Goal: Find specific page/section: Find specific page/section

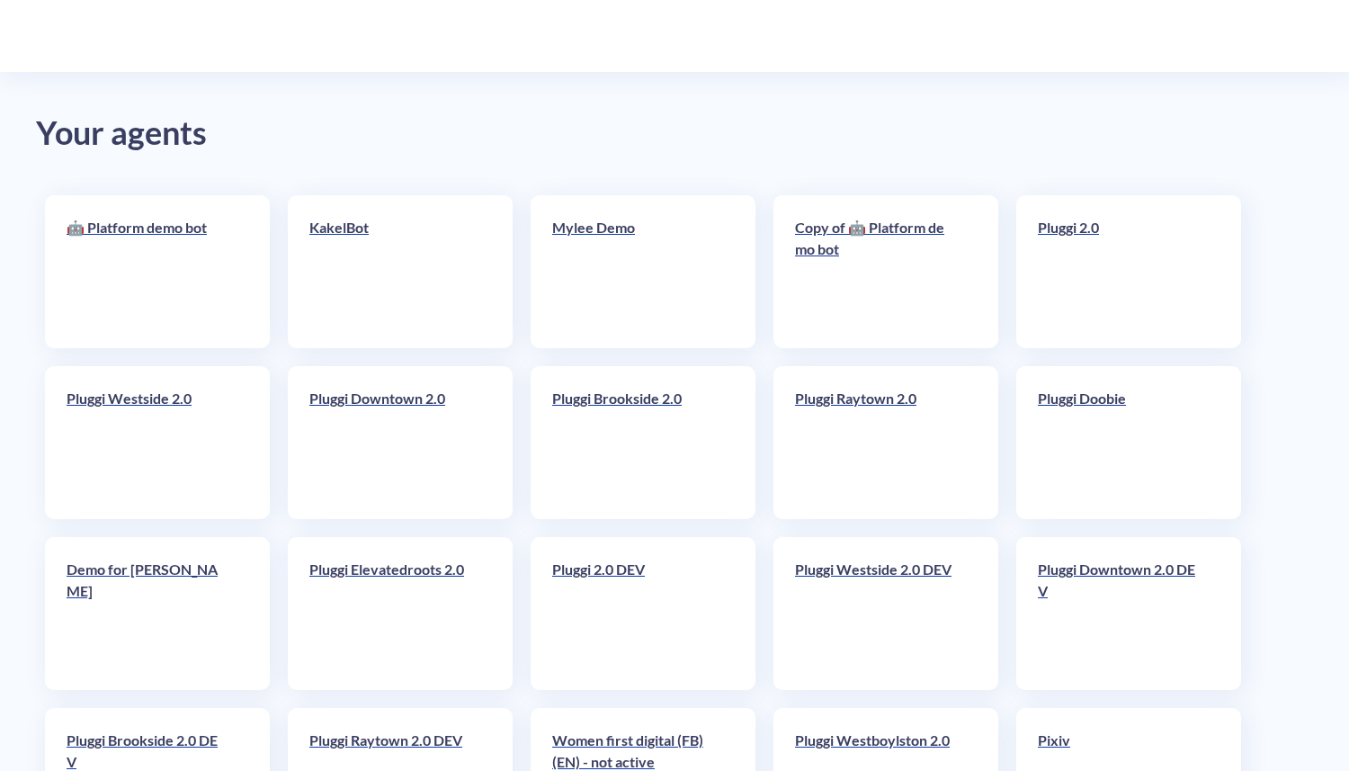
click at [257, 563] on div "Demo for [PERSON_NAME]" at bounding box center [157, 613] width 225 height 153
click at [213, 600] on link "Demo for [PERSON_NAME]" at bounding box center [148, 613] width 162 height 110
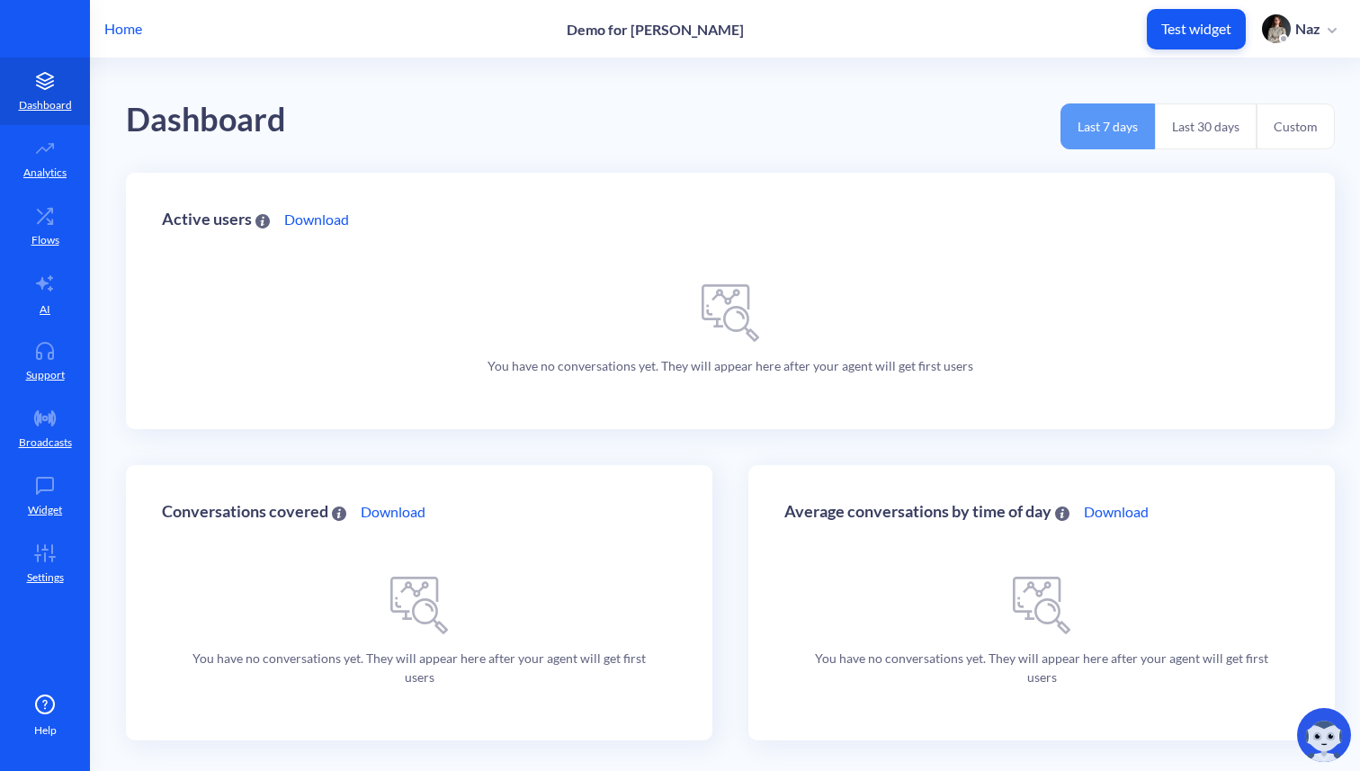
click at [11, 736] on div "Help" at bounding box center [45, 715] width 90 height 45
